Goal: Find specific page/section

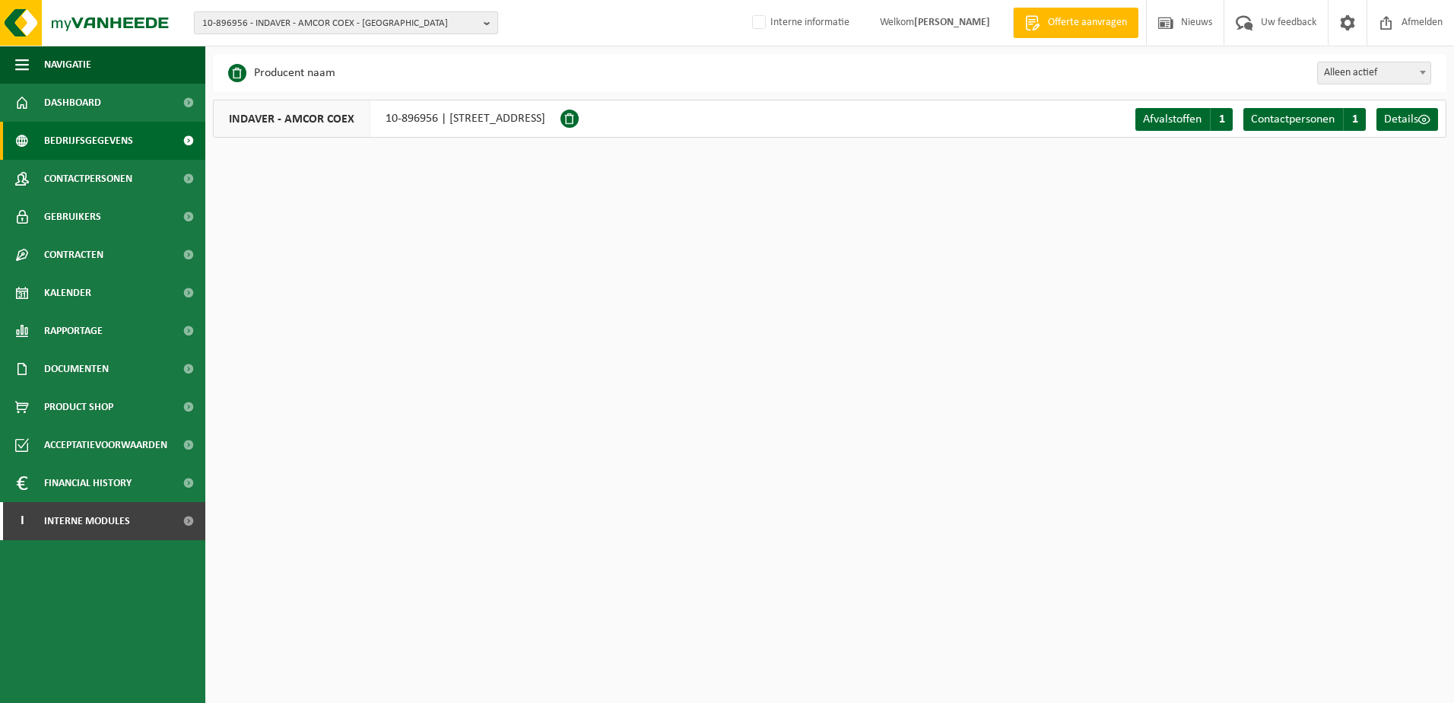
click at [489, 21] on b "button" at bounding box center [491, 22] width 14 height 21
type input "M"
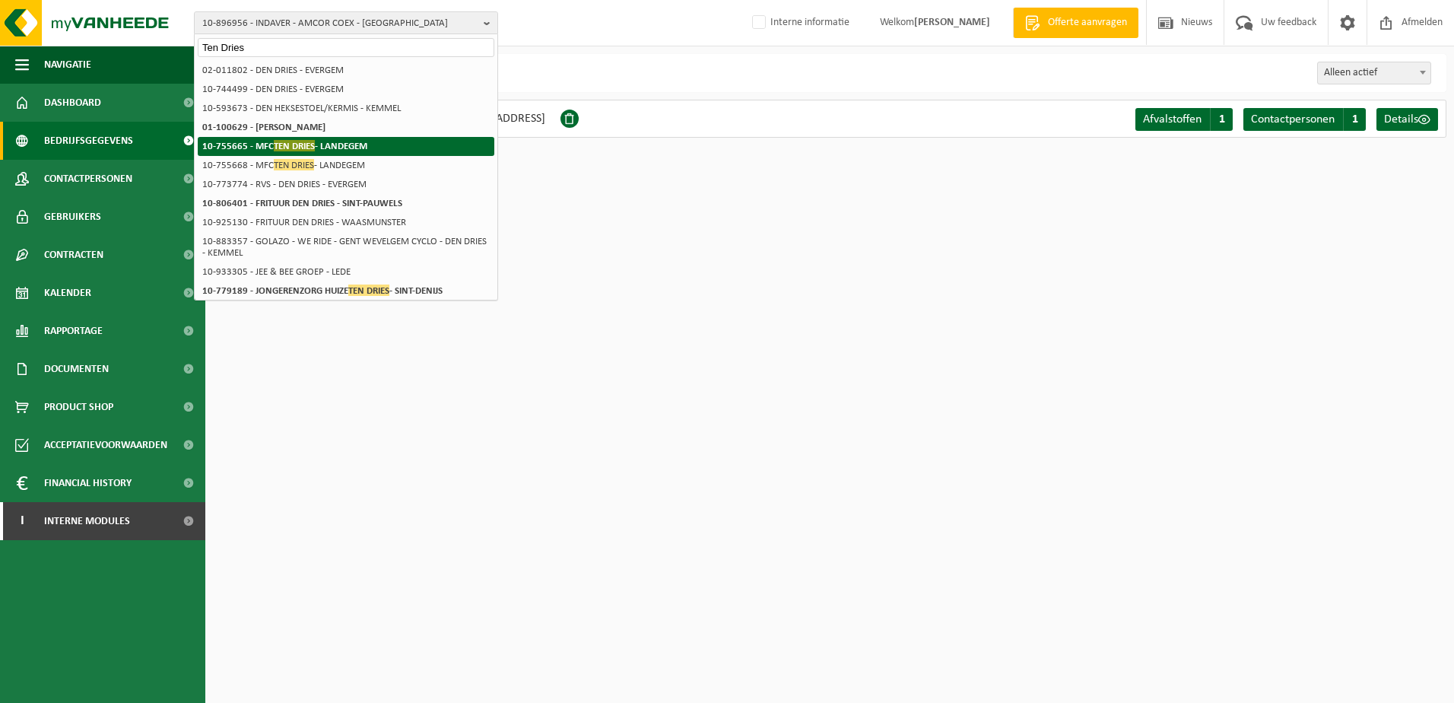
type input "Ten Dries"
click at [316, 149] on strong "10-755665 - MFC TEN DRIES - LANDEGEM" at bounding box center [284, 145] width 165 height 11
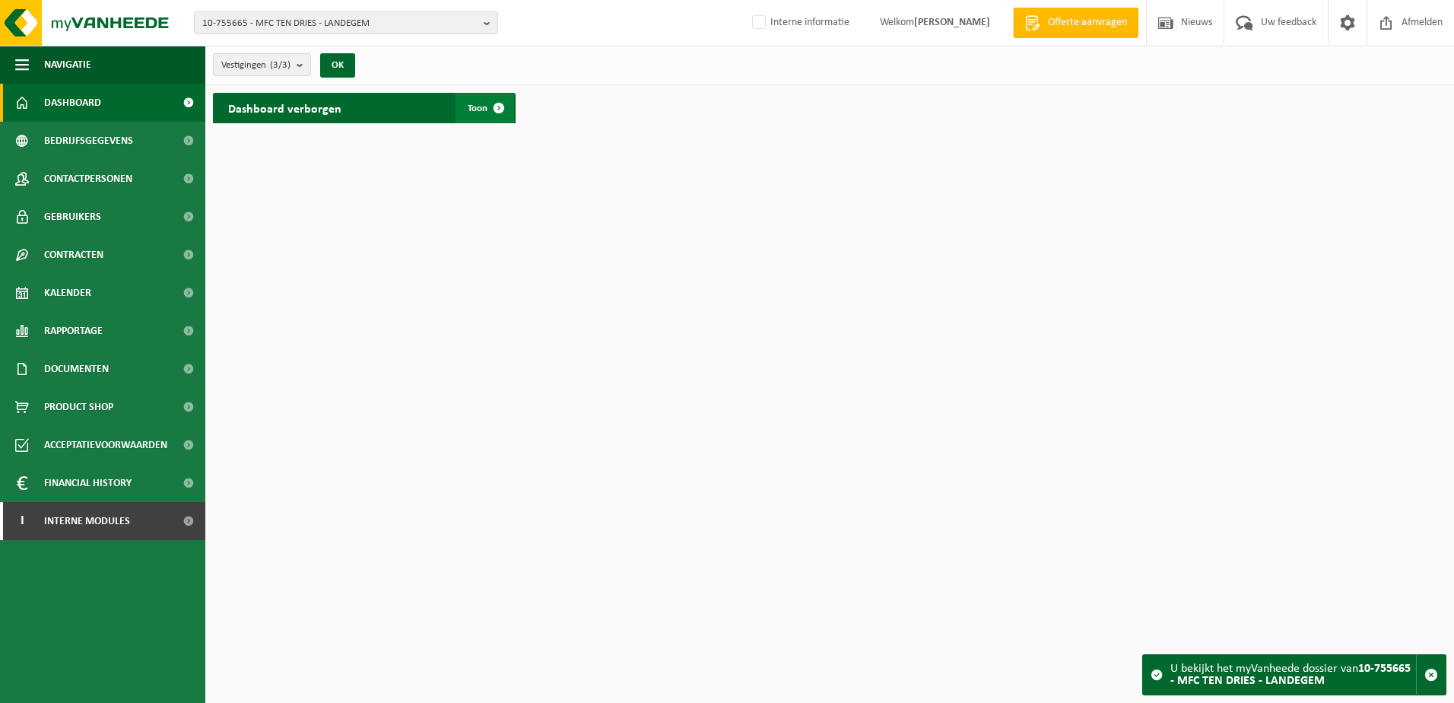
click at [506, 106] on span at bounding box center [499, 108] width 30 height 30
